Goal: Task Accomplishment & Management: Use online tool/utility

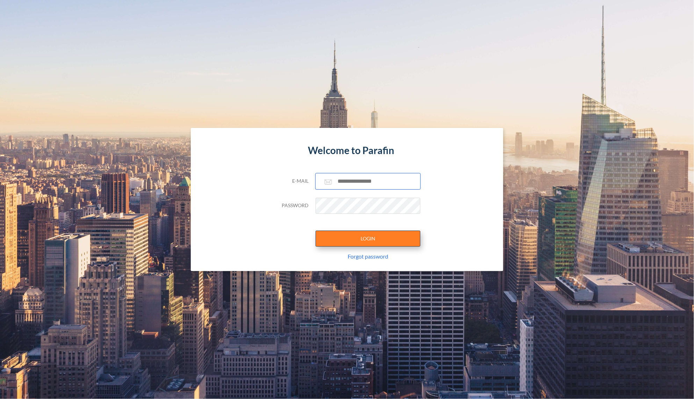
type input "**********"
click at [358, 234] on button "LOGIN" at bounding box center [367, 239] width 105 height 16
type input "**********"
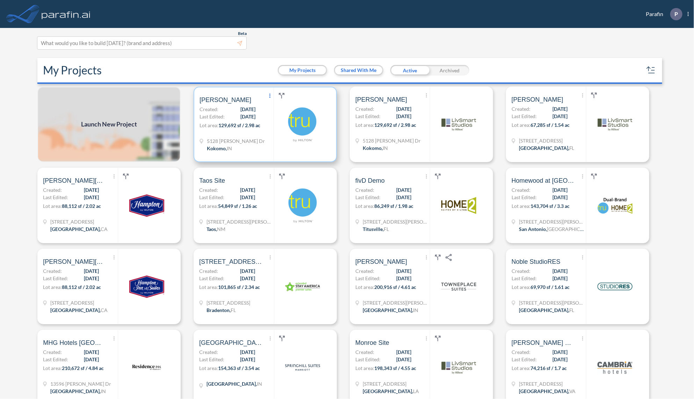
click at [269, 95] on icon "Show More Created with sketchtool." at bounding box center [269, 96] width 1 height 4
click at [282, 106] on div "Archive" at bounding box center [303, 107] width 73 height 14
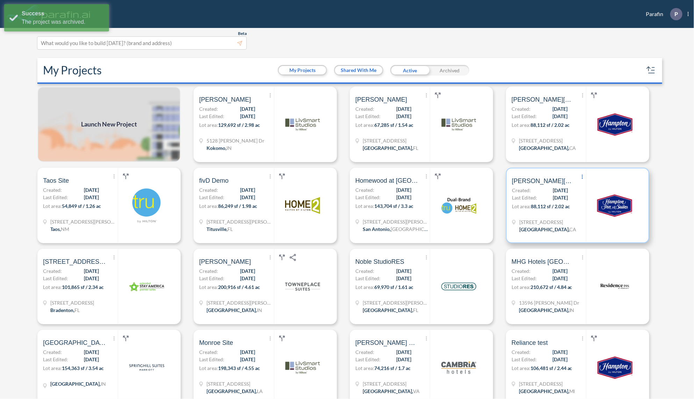
click at [582, 177] on icon "Show More Created with sketchtool." at bounding box center [582, 177] width 1 height 4
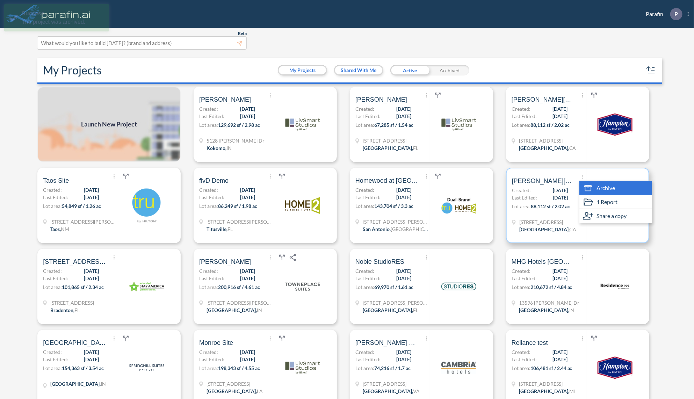
click at [597, 188] on span "Archive" at bounding box center [606, 188] width 19 height 8
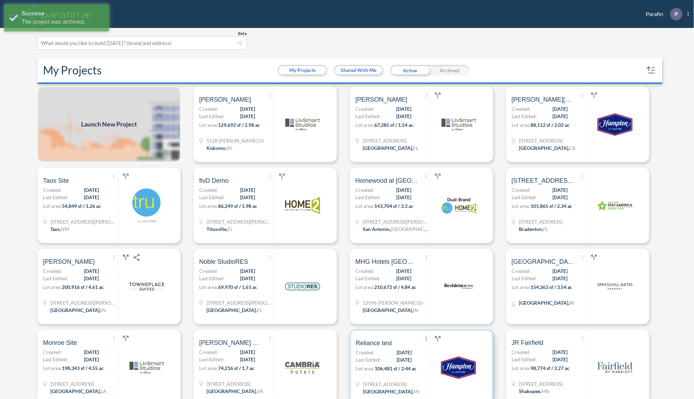
click at [423, 339] on span "Show More Created with sketchtool." at bounding box center [426, 339] width 7 height 10
click at [447, 348] on span "Archive" at bounding box center [450, 350] width 19 height 8
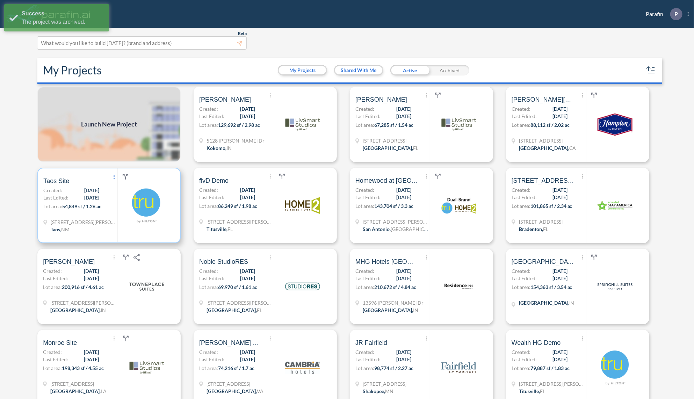
click at [112, 176] on span "Show More Created with sketchtool." at bounding box center [113, 177] width 7 height 10
click at [132, 187] on span "Archive" at bounding box center [137, 188] width 19 height 8
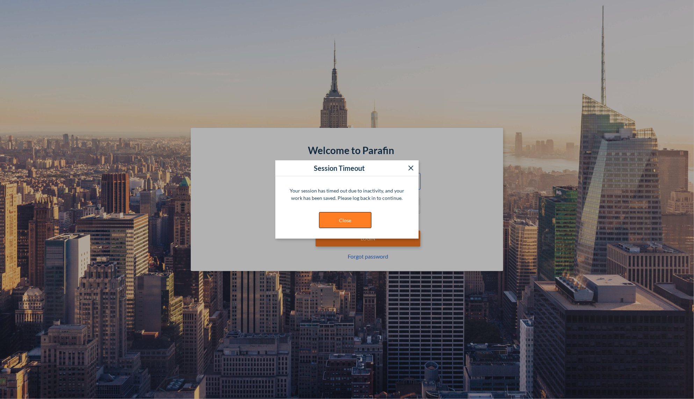
type input "**********"
click at [363, 225] on button "Close" at bounding box center [345, 220] width 52 height 16
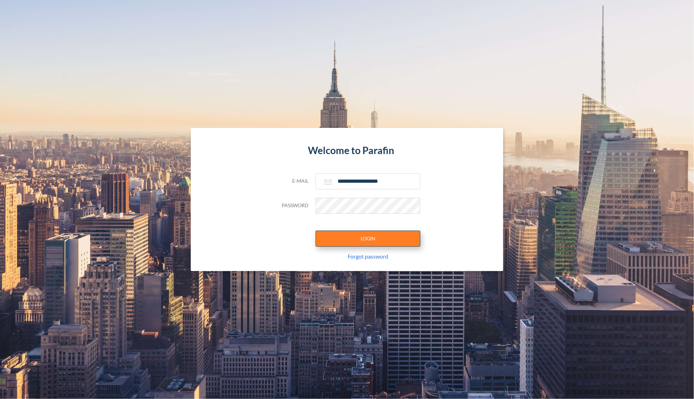
click at [373, 240] on button "LOGIN" at bounding box center [367, 239] width 105 height 16
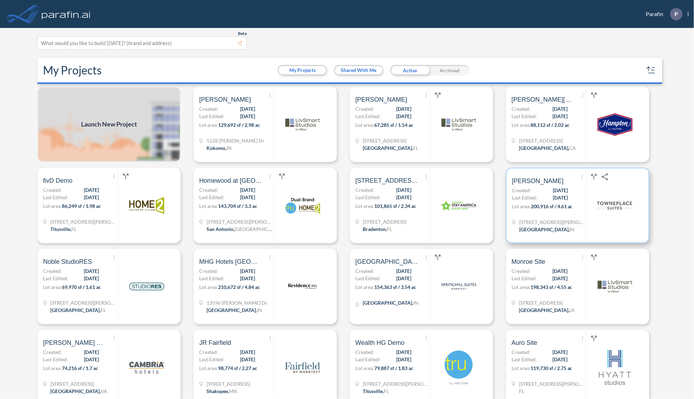
click at [577, 203] on p "Lot area: 200,916 sf / 4.61 ac" at bounding box center [549, 208] width 74 height 10
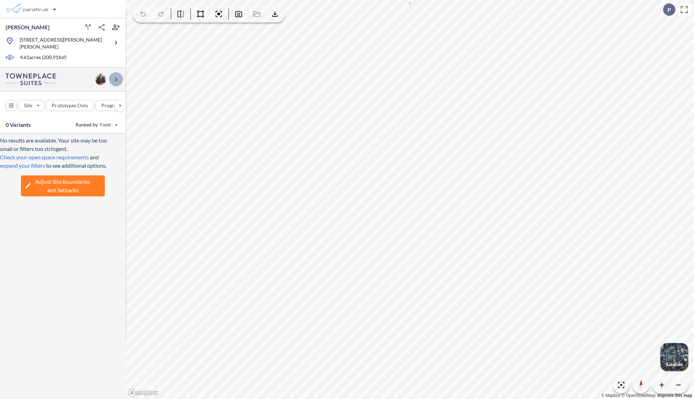
click at [116, 77] on icon "button" at bounding box center [116, 79] width 2 height 4
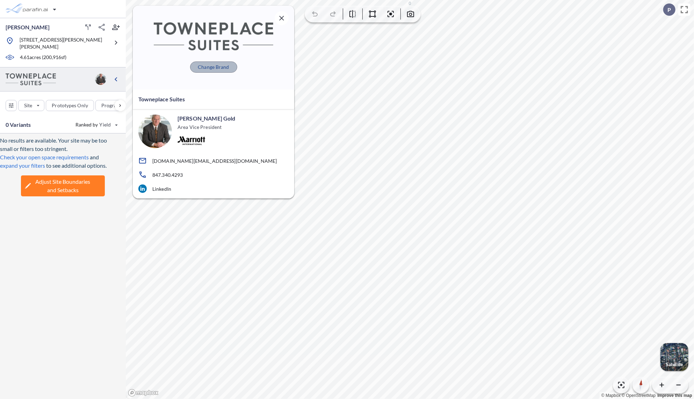
click at [221, 71] on button "Change Brand" at bounding box center [213, 66] width 47 height 11
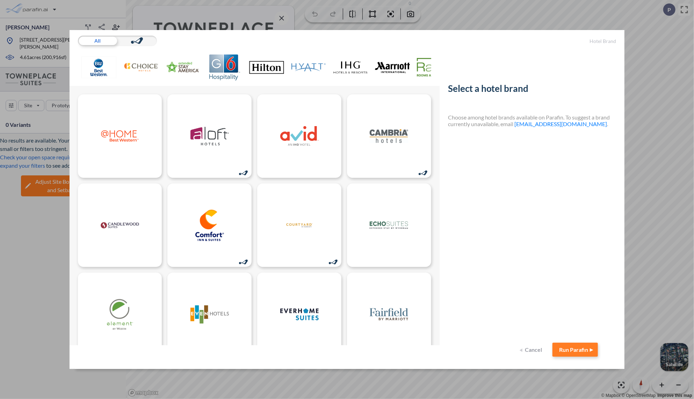
click at [395, 69] on img at bounding box center [392, 68] width 35 height 26
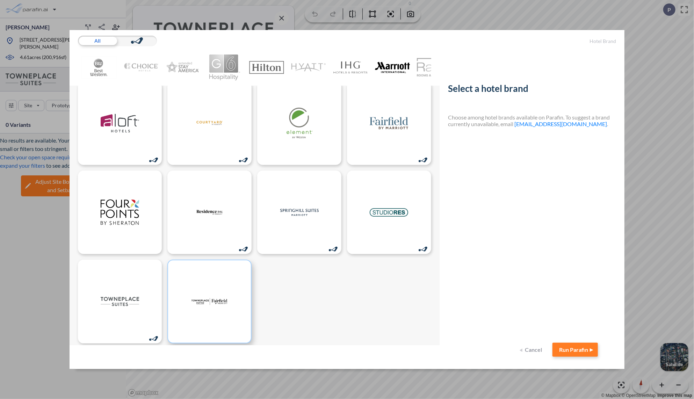
scroll to position [19, 0]
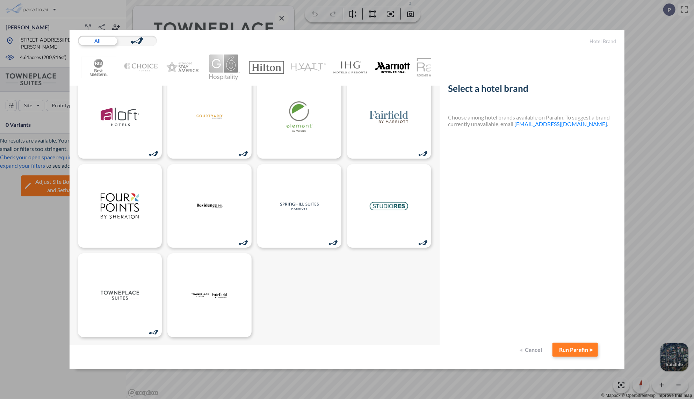
click at [654, 50] on div "All Hotel Brand Select a hotel brand Choose among hotel brands available on Par…" at bounding box center [347, 199] width 694 height 399
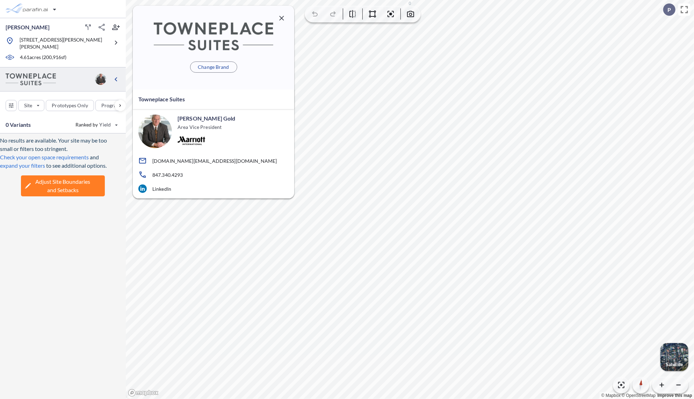
click at [281, 19] on icon "button" at bounding box center [281, 18] width 8 height 8
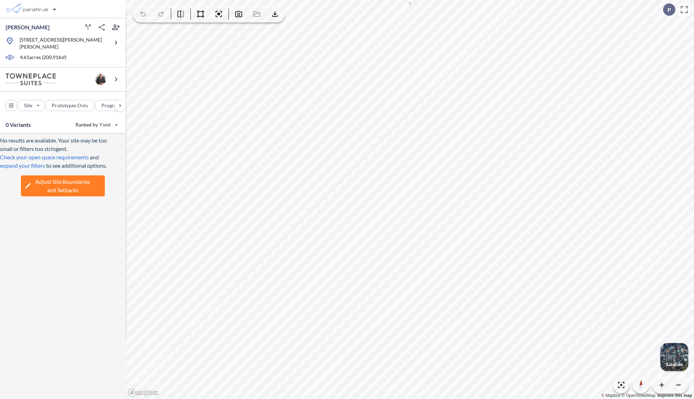
click at [78, 178] on span "Adjust Site Boundaries and Setbacks" at bounding box center [63, 185] width 55 height 17
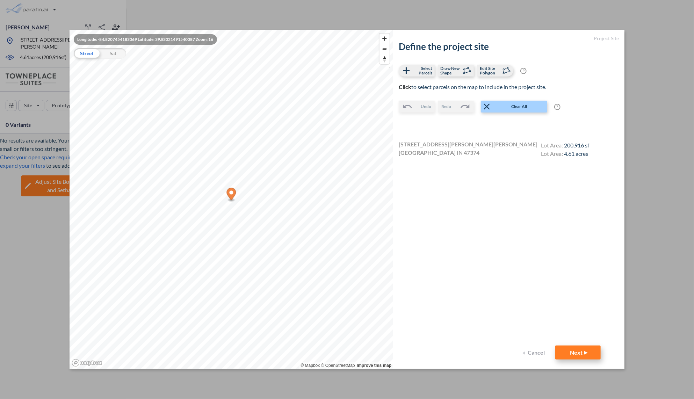
click at [569, 353] on button "Next" at bounding box center [577, 353] width 45 height 14
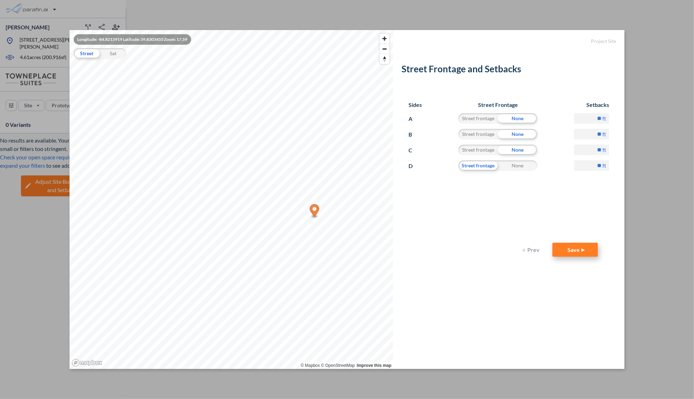
click at [562, 253] on button "Save" at bounding box center [574, 250] width 45 height 14
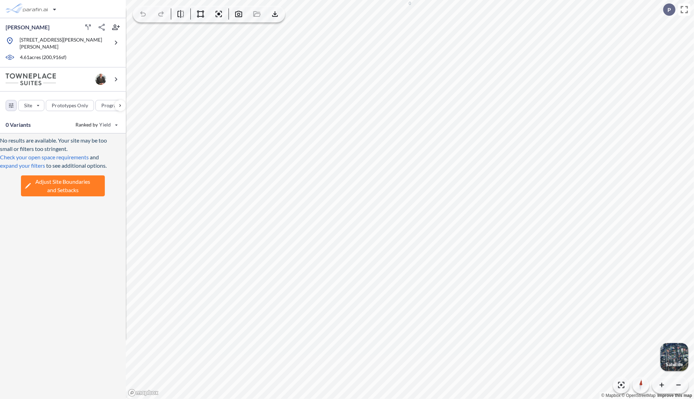
click at [10, 103] on icon "button" at bounding box center [11, 105] width 5 height 5
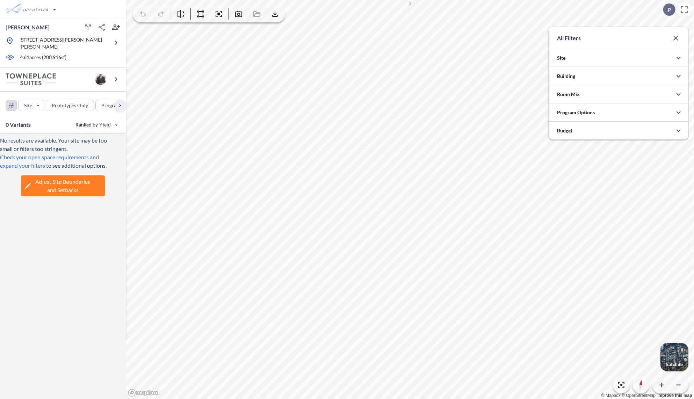
scroll to position [349361, 349221]
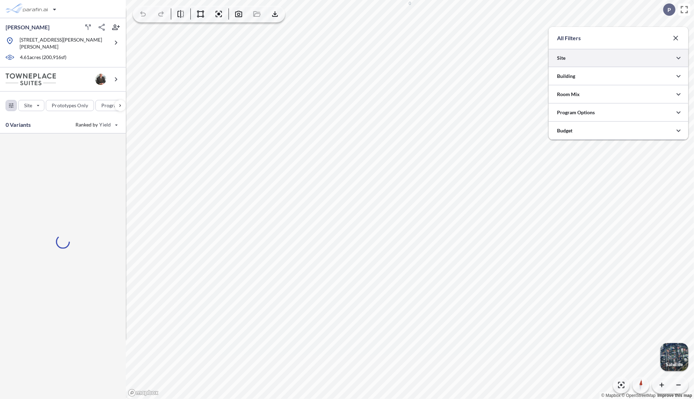
click at [573, 63] on div at bounding box center [618, 58] width 140 height 18
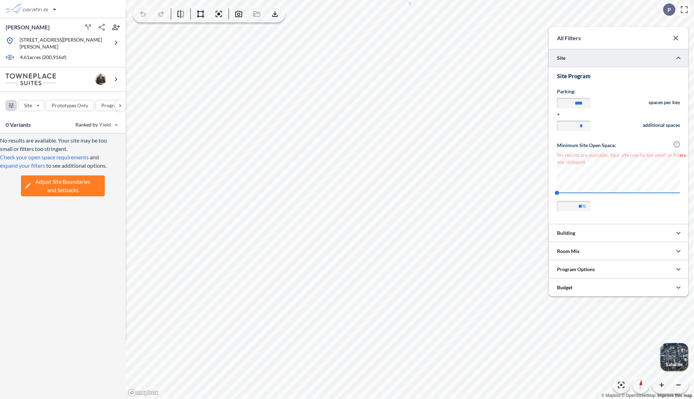
click at [573, 63] on div at bounding box center [618, 58] width 140 height 18
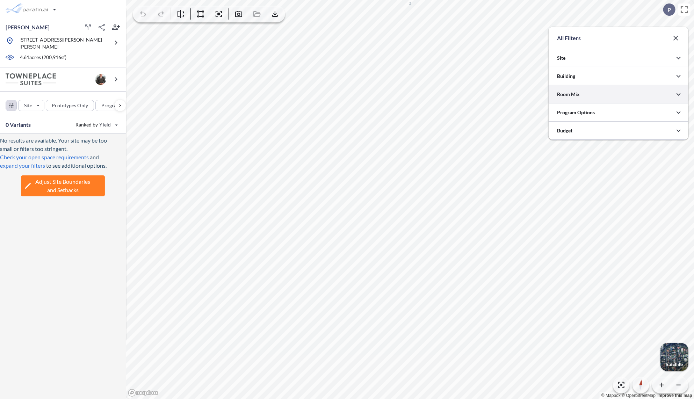
click at [573, 92] on div at bounding box center [618, 94] width 140 height 18
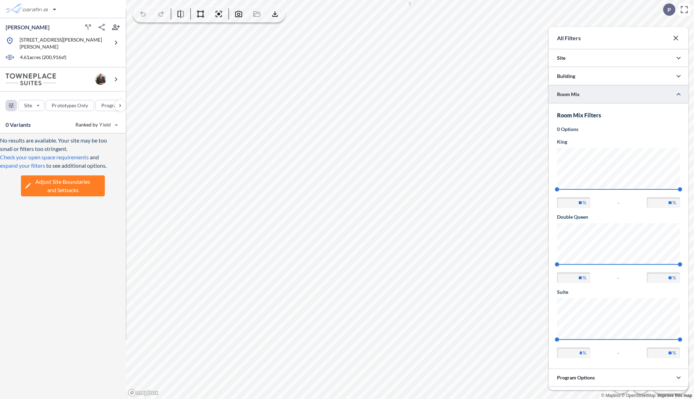
scroll to position [0, 0]
click at [589, 78] on div at bounding box center [618, 76] width 140 height 18
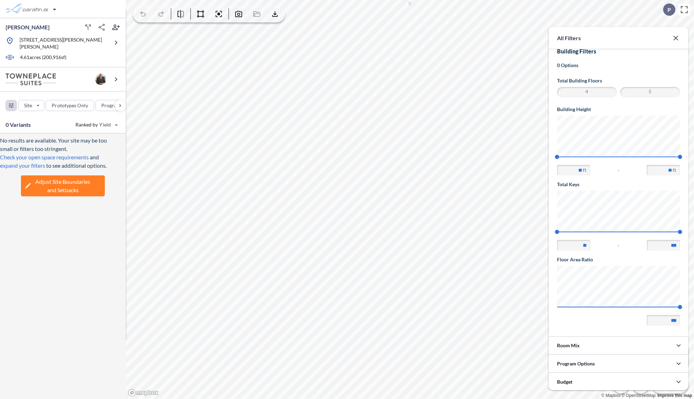
click at [654, 91] on span "5" at bounding box center [650, 92] width 58 height 8
click at [600, 341] on div at bounding box center [618, 345] width 140 height 18
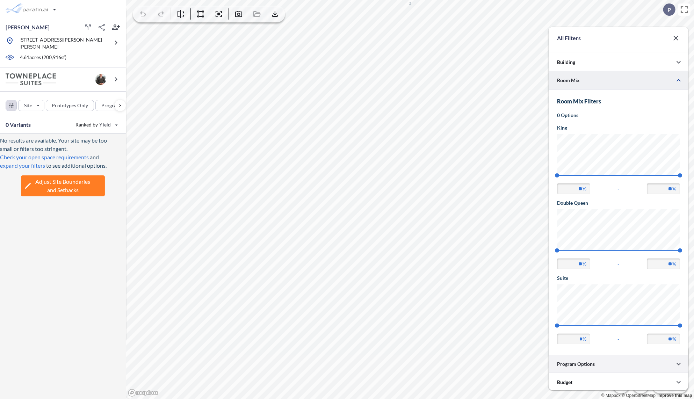
click at [596, 361] on div at bounding box center [618, 364] width 140 height 18
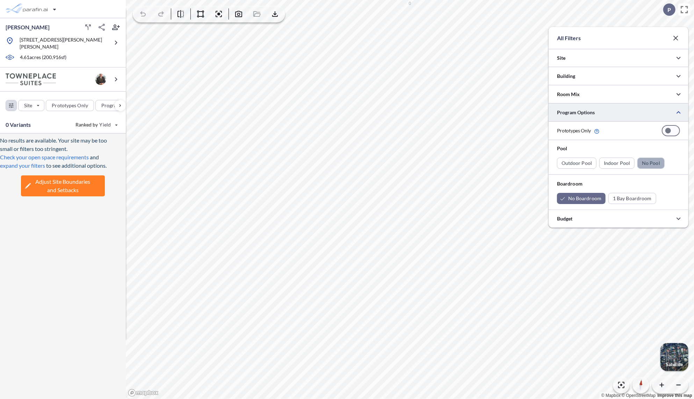
click at [648, 165] on div "button" at bounding box center [651, 163] width 27 height 10
